Goal: Task Accomplishment & Management: Complete application form

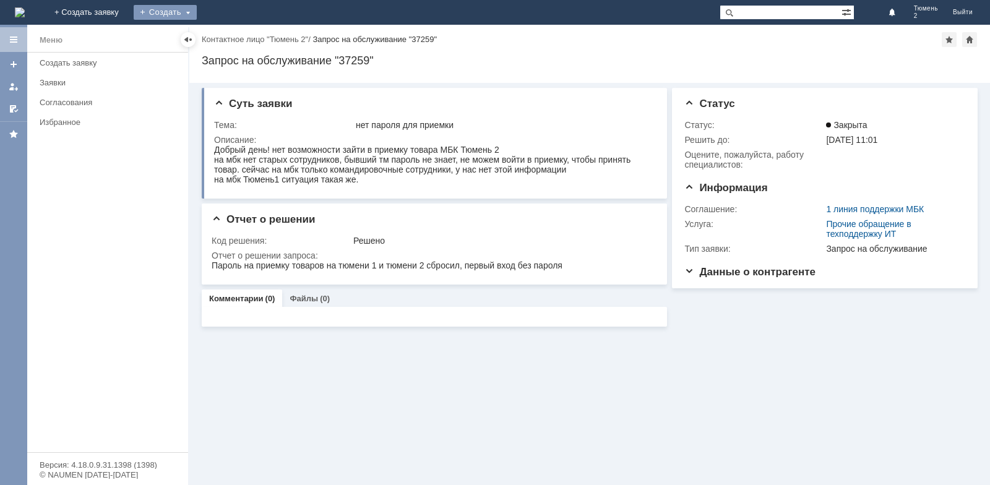
click at [197, 10] on div "Создать" at bounding box center [165, 12] width 63 height 15
click at [230, 40] on link "Заявка" at bounding box center [183, 37] width 94 height 15
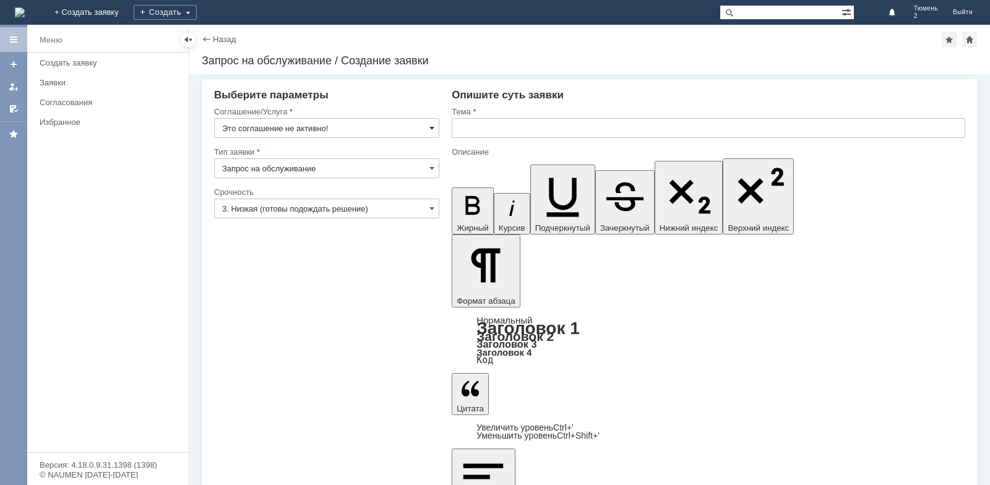
click at [432, 129] on span at bounding box center [431, 128] width 5 height 10
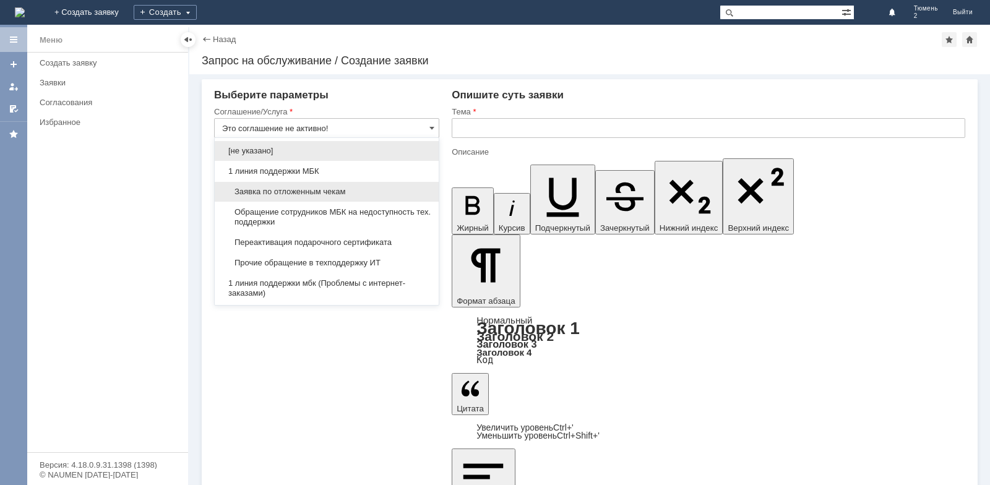
click at [302, 191] on span "Заявка по отложенным чекам" at bounding box center [326, 192] width 209 height 10
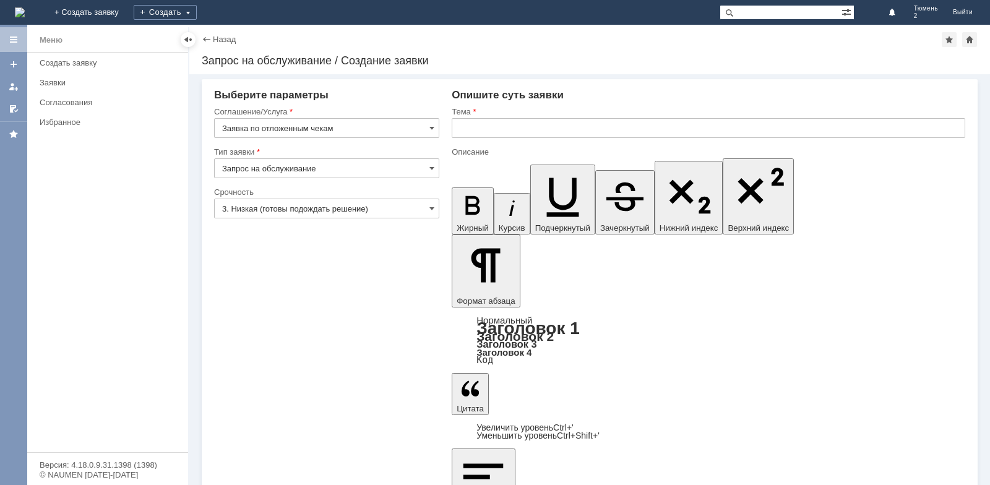
type input "Заявка по отложенным чекам"
click at [486, 132] on input "text" at bounding box center [708, 128] width 513 height 20
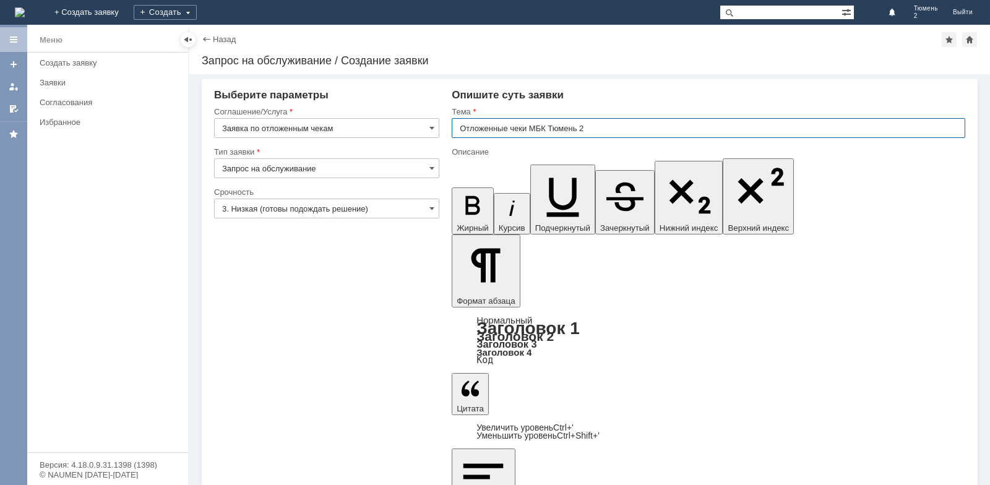
type input "Отложенные чеки МБК Тюмень 2"
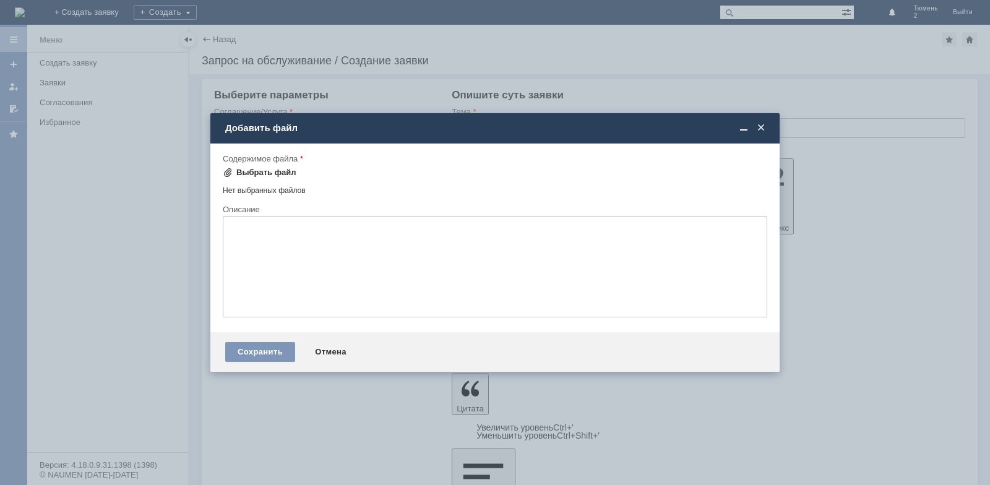
click at [270, 174] on div "Выбрать файл" at bounding box center [266, 173] width 60 height 10
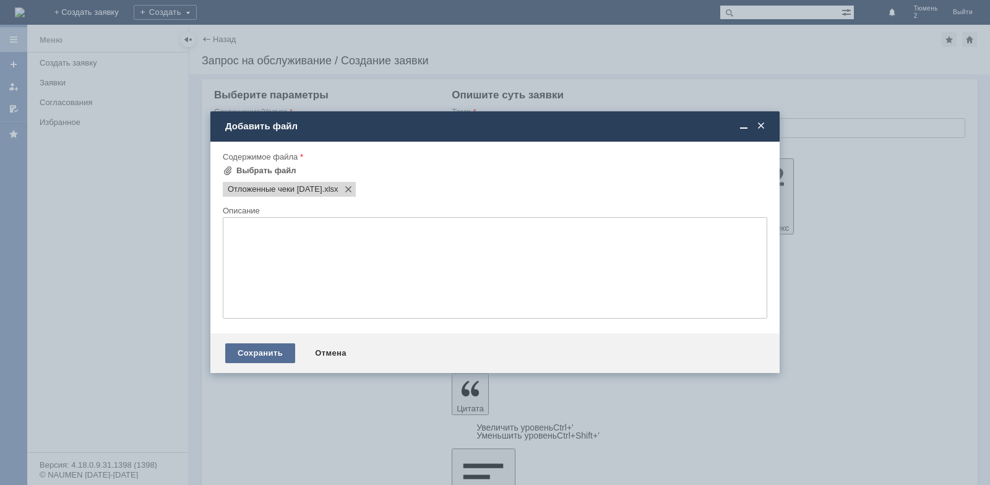
click at [271, 349] on div "Сохранить" at bounding box center [260, 353] width 70 height 20
